Goal: Find contact information: Find contact information

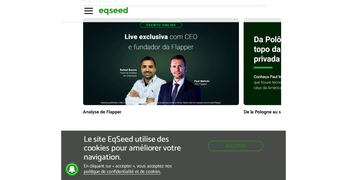
scroll to position [439, 0]
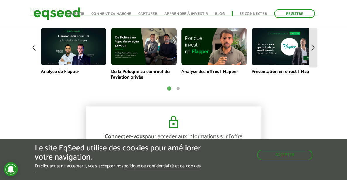
click at [225, 67] on img at bounding box center [312, 47] width 9 height 39
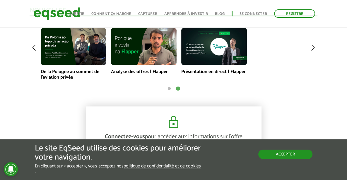
click at [225, 154] on font "Accepter" at bounding box center [285, 154] width 19 height 7
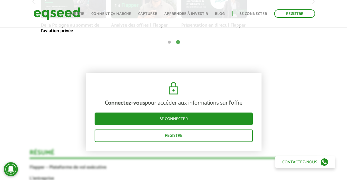
scroll to position [527, 0]
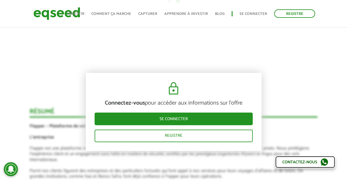
click at [225, 164] on font "Contactez-nous" at bounding box center [299, 162] width 35 height 7
